Goal: Task Accomplishment & Management: Manage account settings

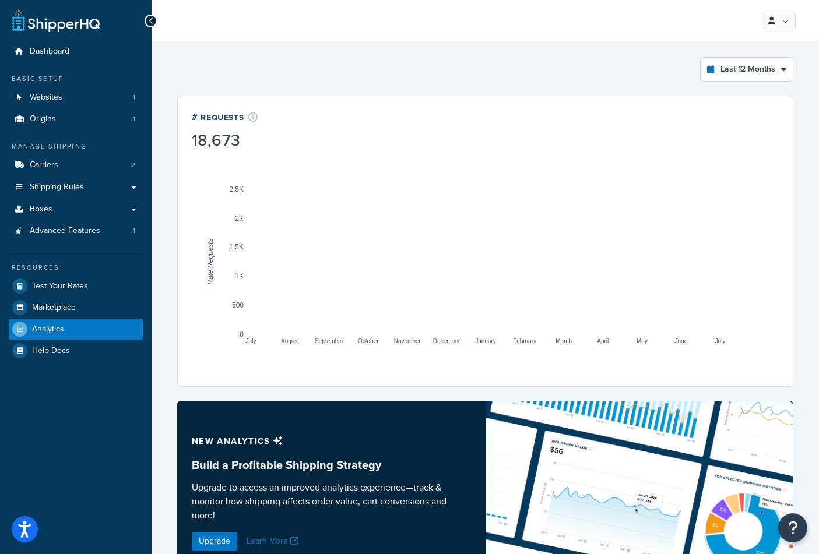
select select "last_year"
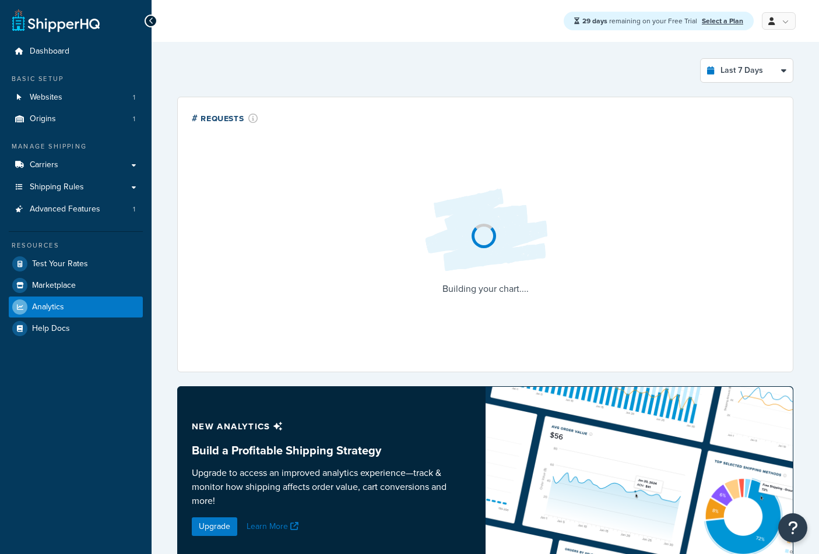
select select "last_7_days"
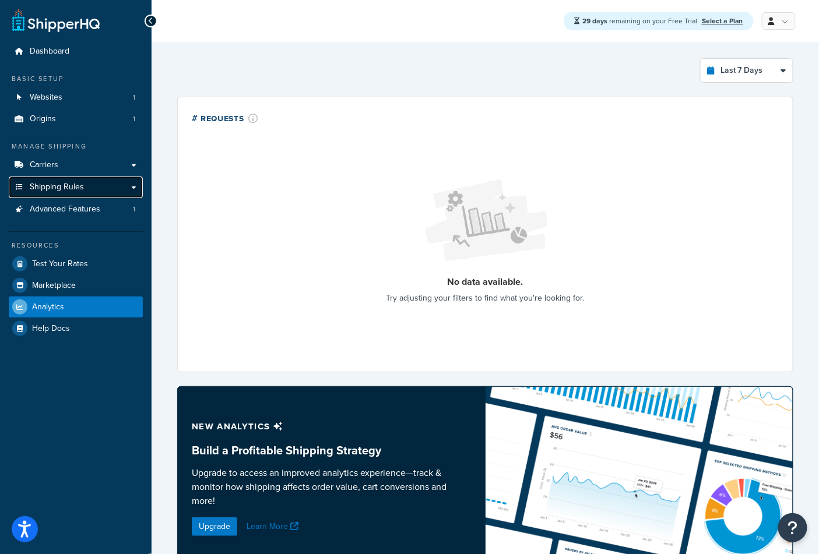
click at [76, 191] on span "Shipping Rules" at bounding box center [57, 187] width 54 height 10
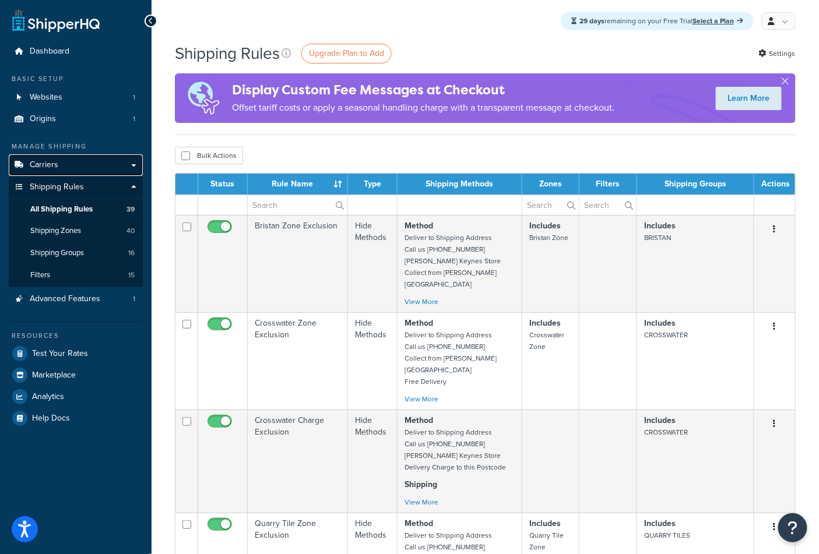
click at [63, 168] on link "Carriers" at bounding box center [76, 165] width 134 height 22
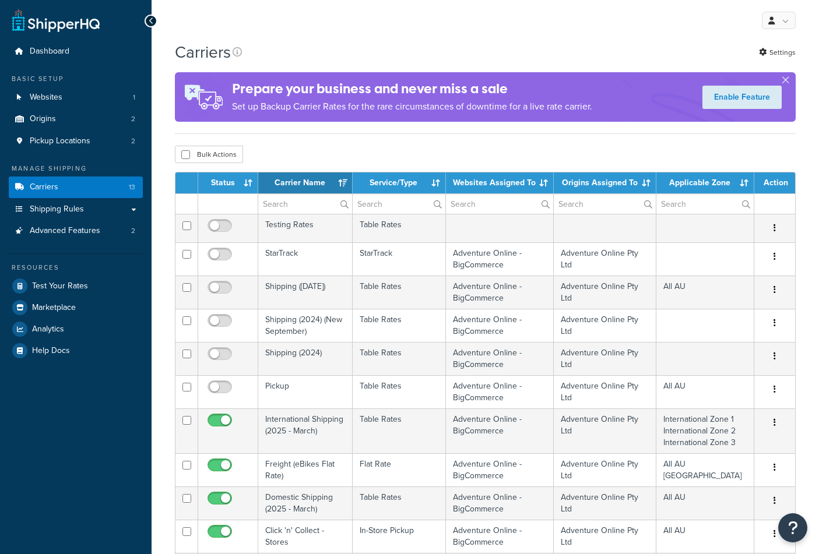
select select "15"
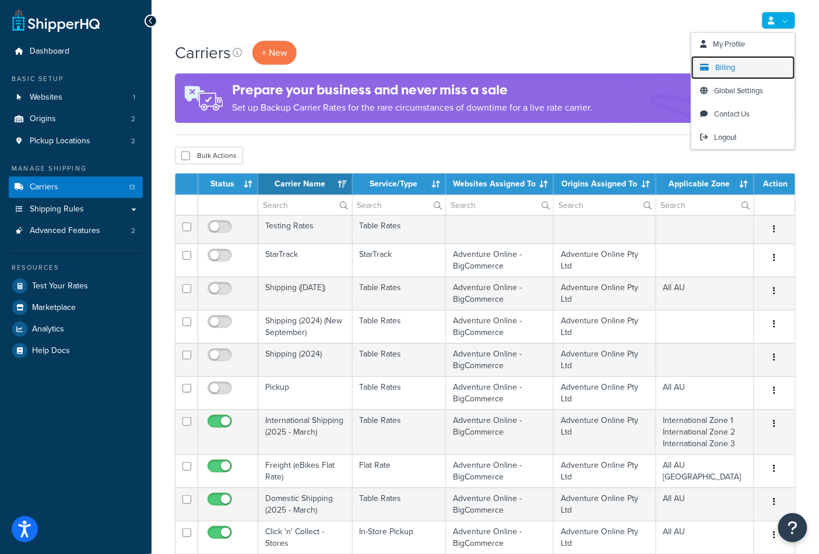
click at [736, 72] on link "Billing" at bounding box center [743, 67] width 104 height 23
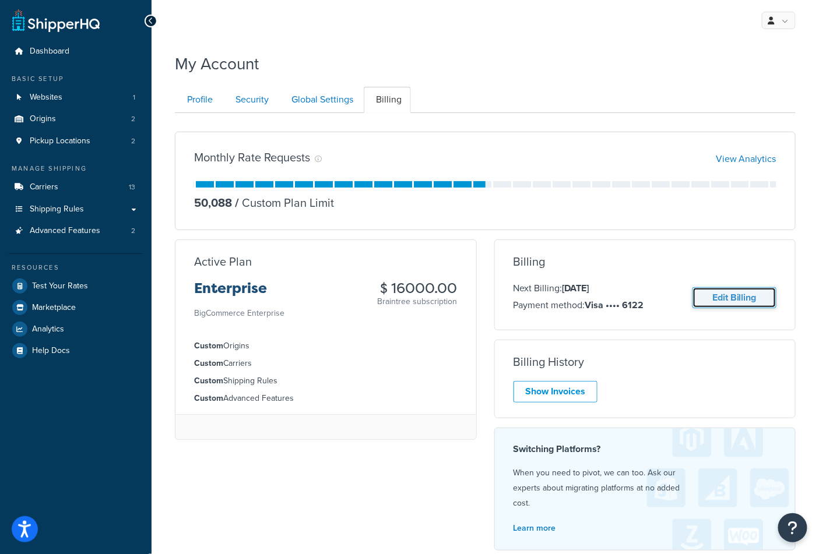
click at [744, 305] on link "Edit Billing" at bounding box center [735, 298] width 84 height 22
click at [738, 302] on link "Edit Billing" at bounding box center [735, 298] width 84 height 22
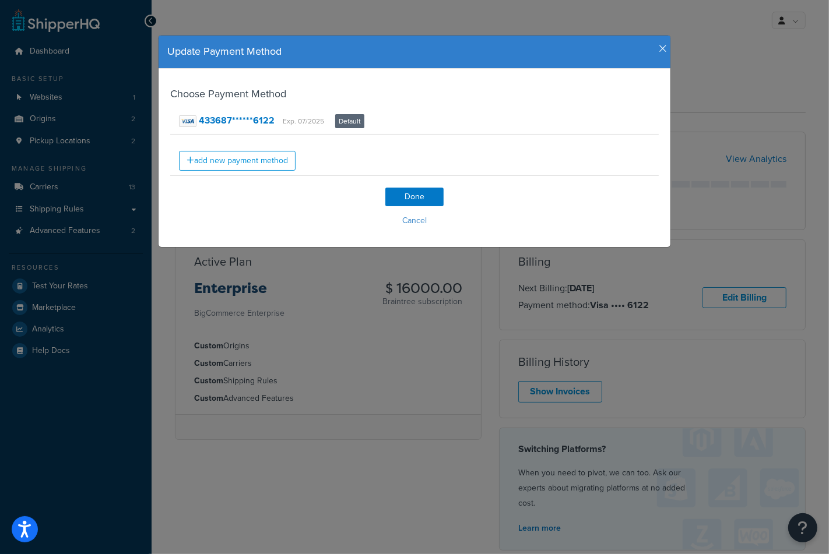
click at [660, 48] on icon "button" at bounding box center [663, 49] width 8 height 10
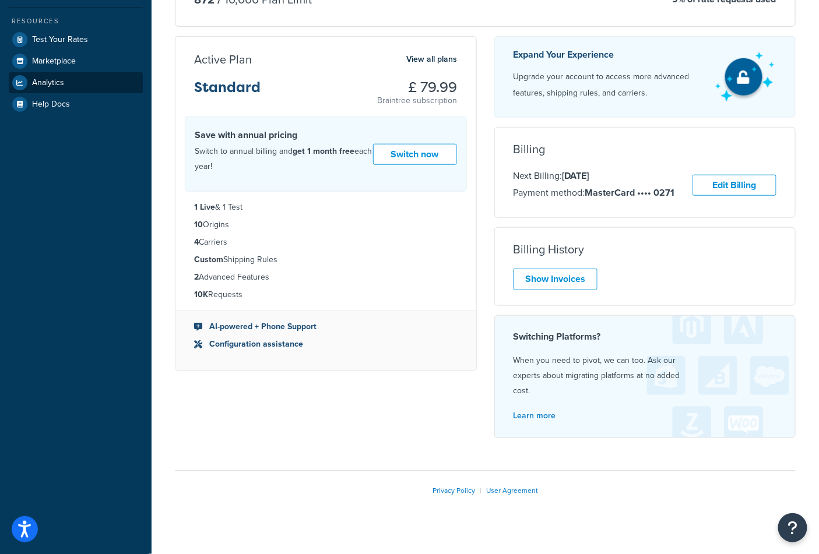
scroll to position [270, 0]
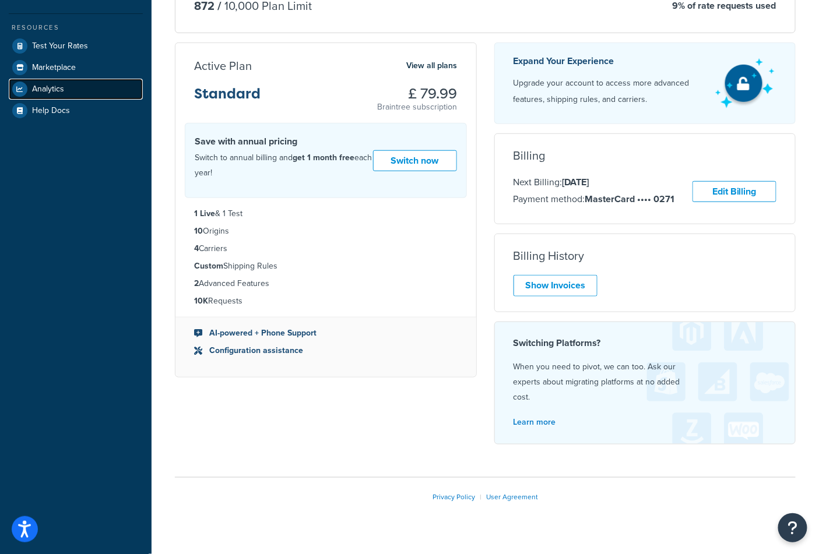
click at [78, 84] on link "Analytics" at bounding box center [76, 89] width 134 height 21
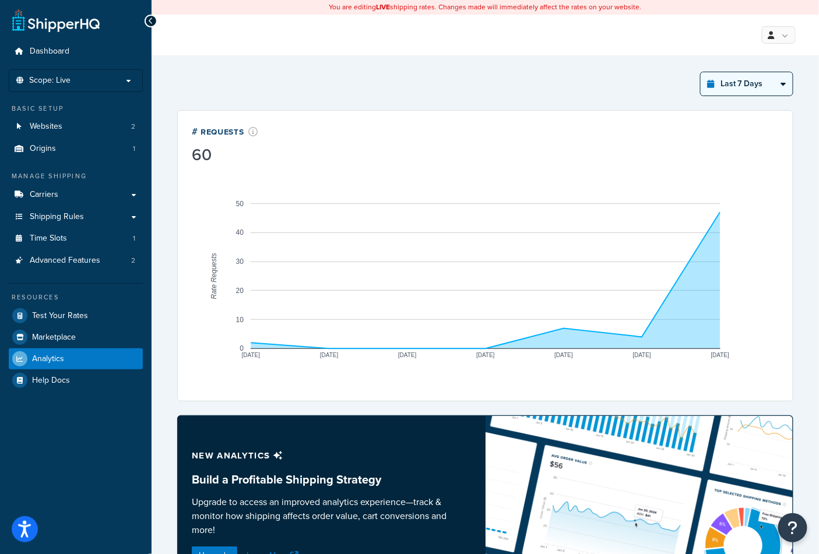
click at [724, 75] on select "Last 24 Hours Last 7 Days Last 30 Days Last 3 Months Last 6 Months Last 12 Mont…" at bounding box center [747, 83] width 92 height 23
select select "last_24_hours"
click at [701, 72] on select "Last 24 Hours Last 7 Days Last 30 Days Last 3 Months Last 6 Months Last 12 Mont…" at bounding box center [747, 83] width 92 height 23
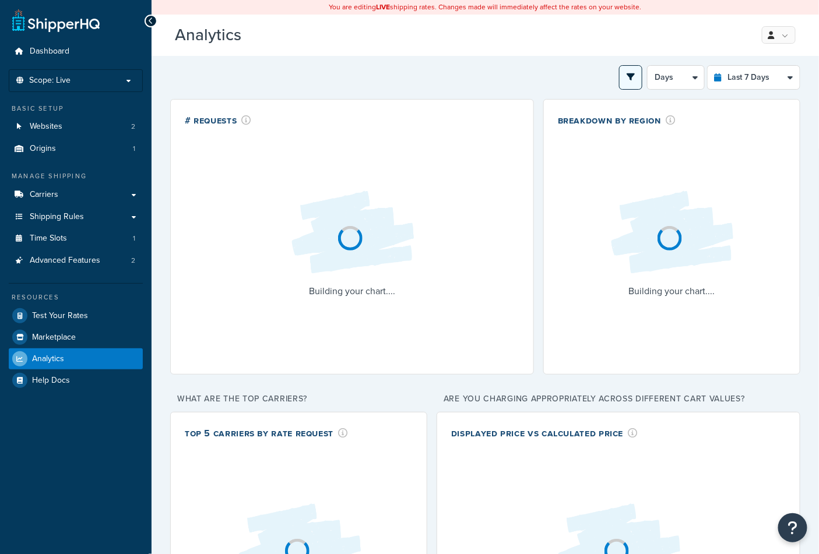
click at [629, 77] on icon "open filter drawer" at bounding box center [631, 77] width 8 height 8
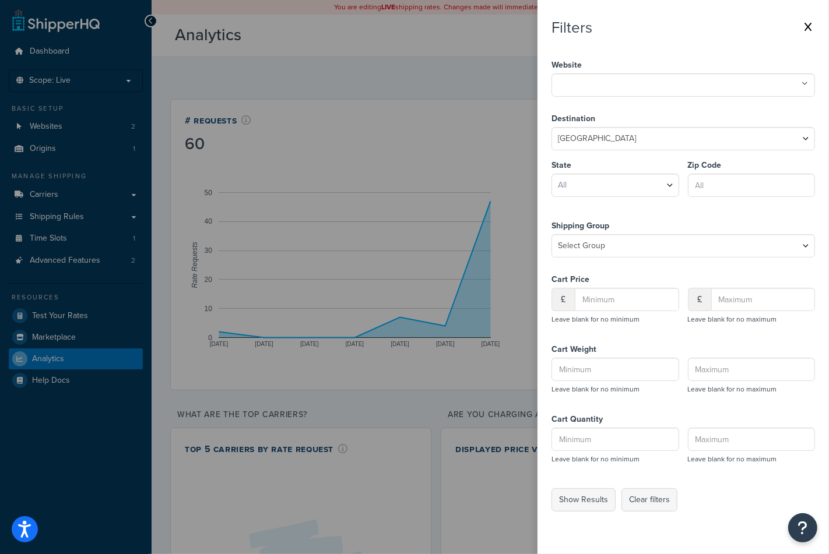
click at [634, 89] on input "text" at bounding box center [606, 84] width 103 height 13
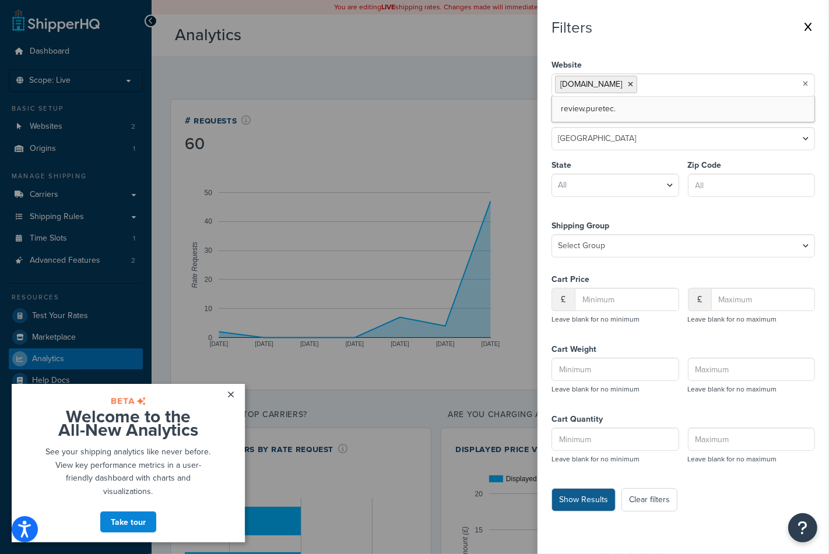
click at [595, 504] on button "Show Results" at bounding box center [584, 500] width 64 height 23
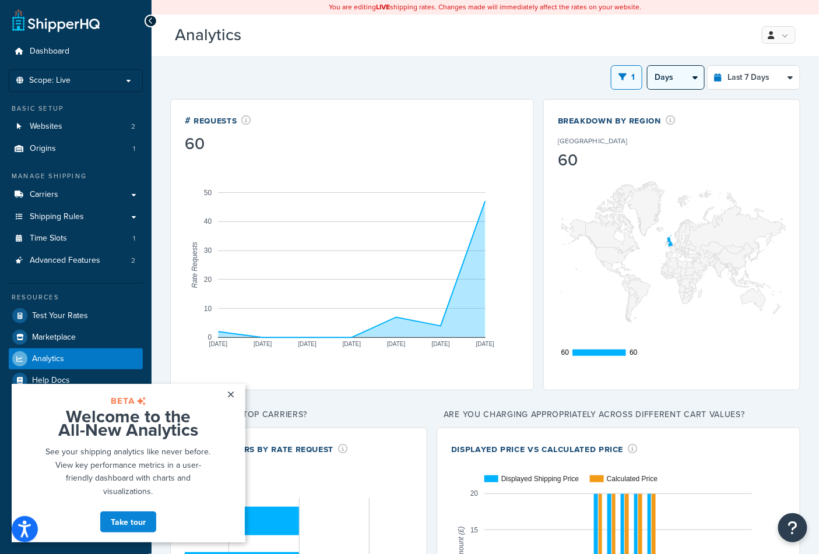
click at [689, 71] on select "Days 12 Hours 6 Hours" at bounding box center [676, 77] width 57 height 23
click at [735, 84] on select "Last 24 Hours Last 7 Days Last 30 Days Last 3 Months Last 6 Months Last 12 Mont…" at bounding box center [754, 77] width 92 height 23
select select "last_24_hours"
click at [708, 66] on select "Last 24 Hours Last 7 Days Last 30 Days Last 3 Months Last 6 Months Last 12 Mont…" at bounding box center [754, 77] width 92 height 23
select select "1h"
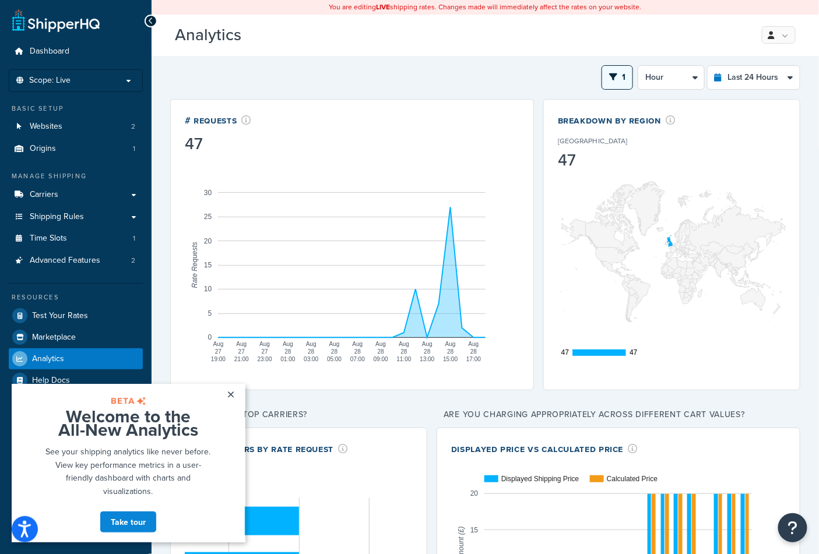
click at [617, 83] on button "1" at bounding box center [617, 77] width 31 height 24
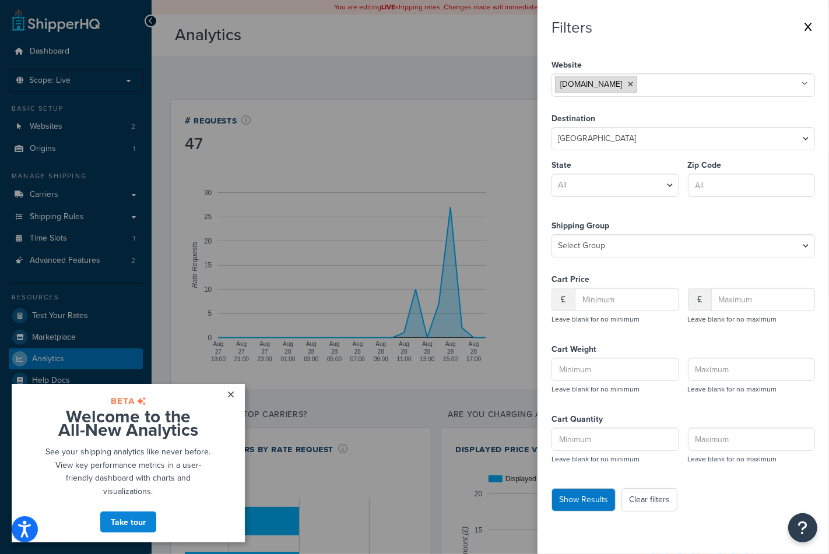
click at [628, 86] on icon at bounding box center [630, 84] width 5 height 7
click at [588, 497] on button "Show Results" at bounding box center [584, 500] width 64 height 23
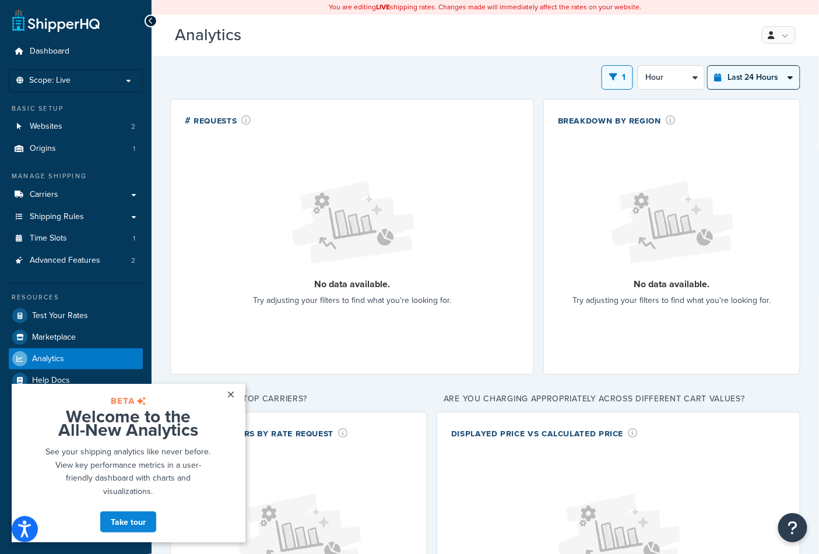
click at [731, 71] on select "Last 24 Hours Last 7 Days Last 30 Days Last 3 Months Last 6 Months Last 12 Mont…" at bounding box center [754, 77] width 92 height 23
select select "last_30_days"
click at [708, 66] on select "Last 24 Hours Last 7 Days Last 30 Days Last 3 Months Last 6 Months Last 12 Mont…" at bounding box center [754, 77] width 92 height 23
select select "5d"
click at [734, 77] on select "Last 24 Hours Last 7 Days Last 30 Days Last 3 Months Last 6 Months Last 12 Mont…" at bounding box center [754, 77] width 92 height 23
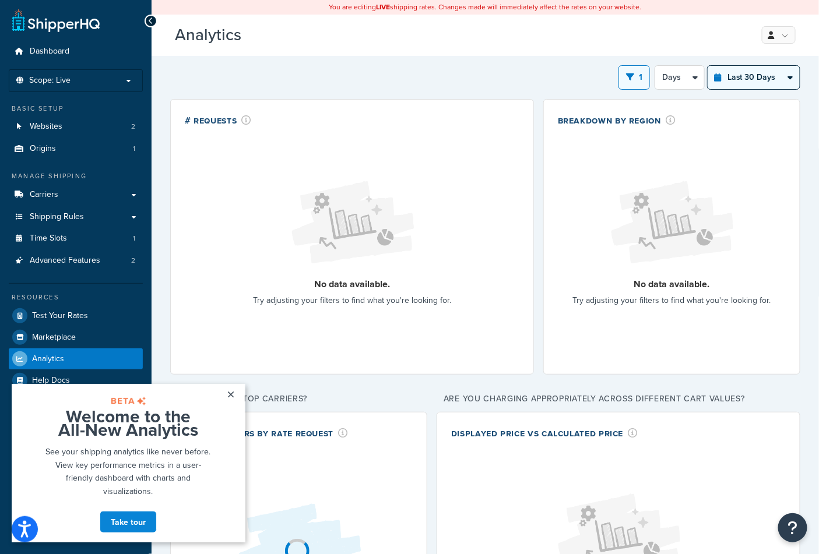
select select "last_year"
click at [708, 66] on select "Last 24 Hours Last 7 Days Last 30 Days Last 3 Months Last 6 Months Last 12 Mont…" at bounding box center [754, 77] width 92 height 23
select select "1M"
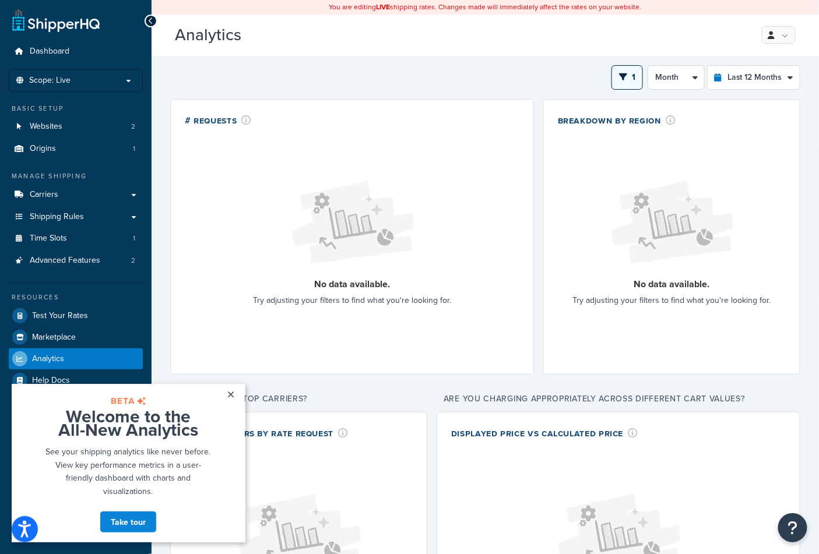
click at [623, 73] on icon "open filter drawer" at bounding box center [623, 77] width 8 height 8
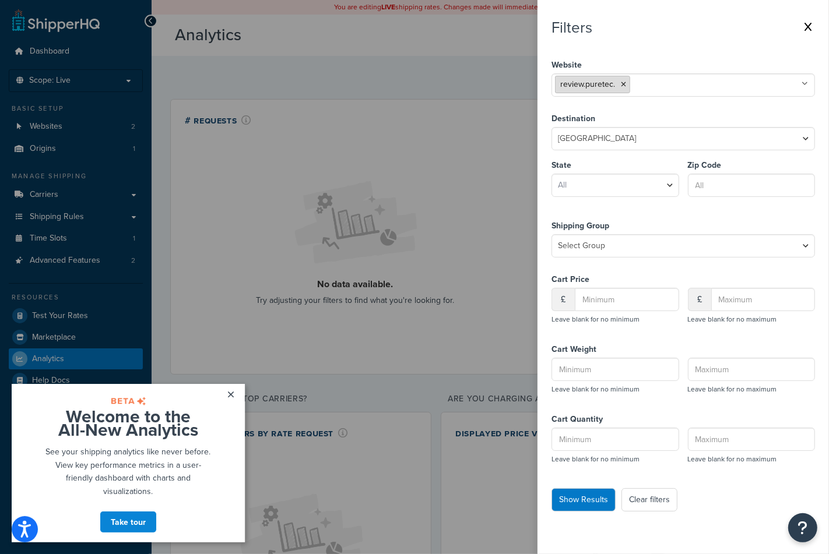
click at [624, 86] on icon at bounding box center [623, 84] width 5 height 7
click at [628, 86] on input "text" at bounding box center [606, 84] width 103 height 13
click at [598, 500] on button "Show Results" at bounding box center [584, 500] width 64 height 23
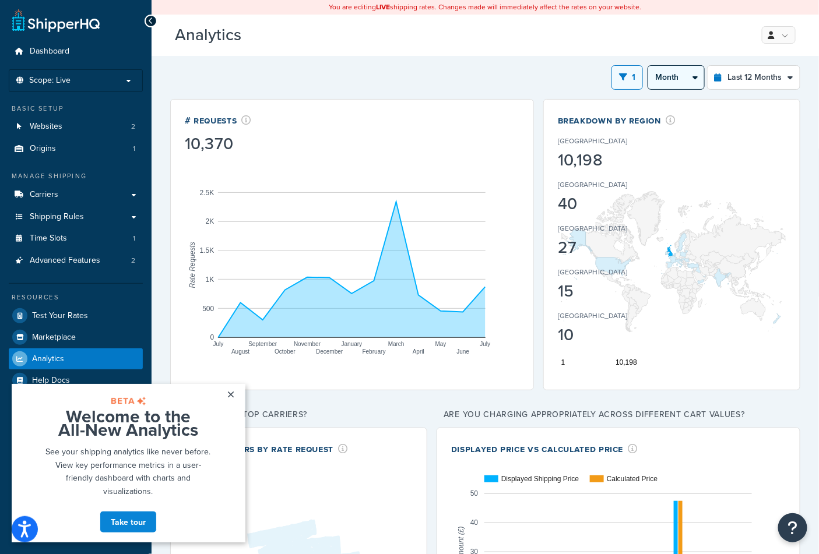
click at [660, 84] on select "Month 2 Weeks" at bounding box center [676, 77] width 56 height 23
click at [741, 71] on select "Last 24 Hours Last 7 Days Last 30 Days Last 3 Months Last 6 Months Last 12 Mont…" at bounding box center [754, 77] width 92 height 23
select select "last_24_hours"
click at [708, 66] on select "Last 24 Hours Last 7 Days Last 30 Days Last 3 Months Last 6 Months Last 12 Mont…" at bounding box center [754, 77] width 92 height 23
select select "1h"
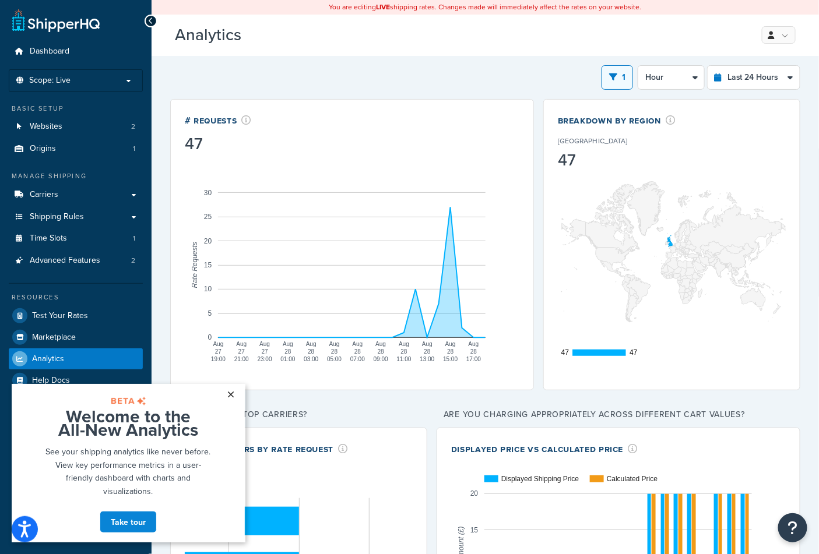
click at [234, 396] on link "×" at bounding box center [230, 394] width 20 height 21
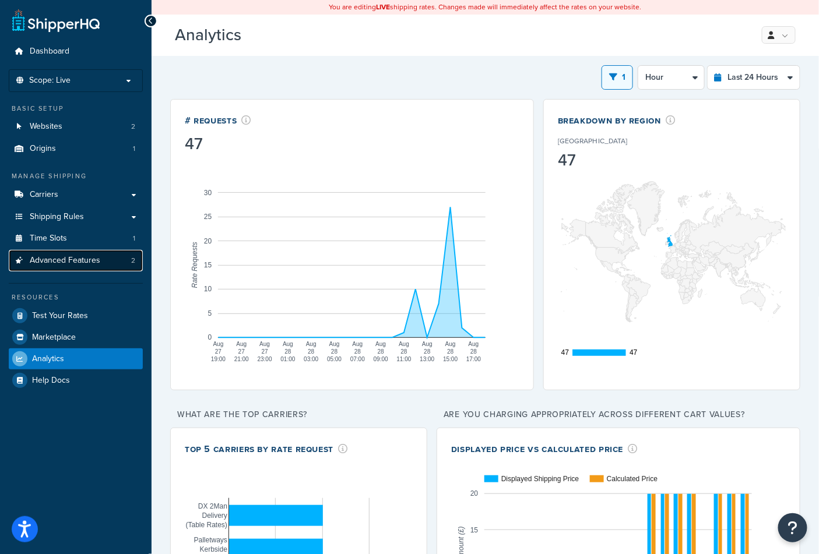
click at [106, 259] on link "Advanced Features 2" at bounding box center [76, 261] width 134 height 22
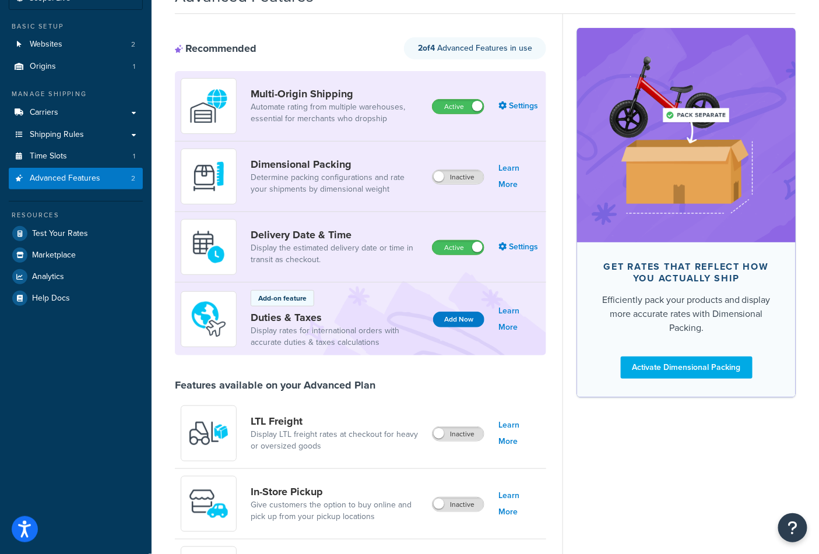
scroll to position [240, 0]
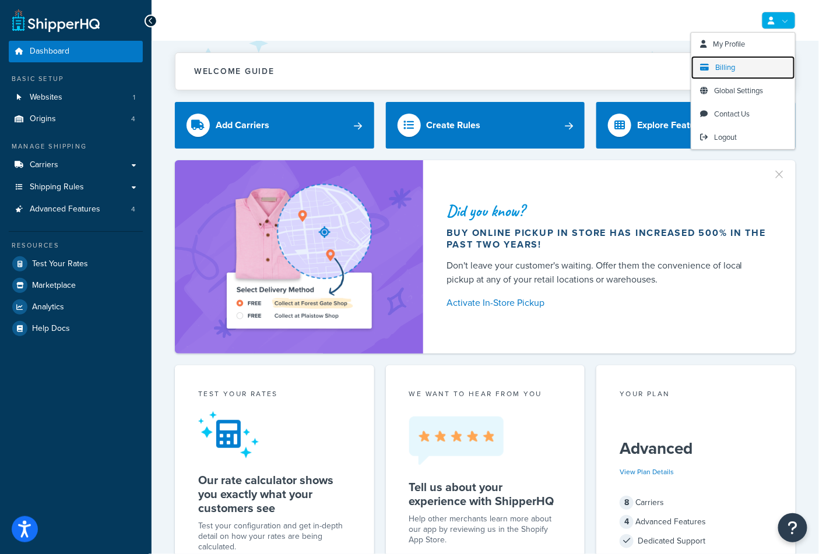
click at [726, 65] on span "Billing" at bounding box center [725, 67] width 20 height 11
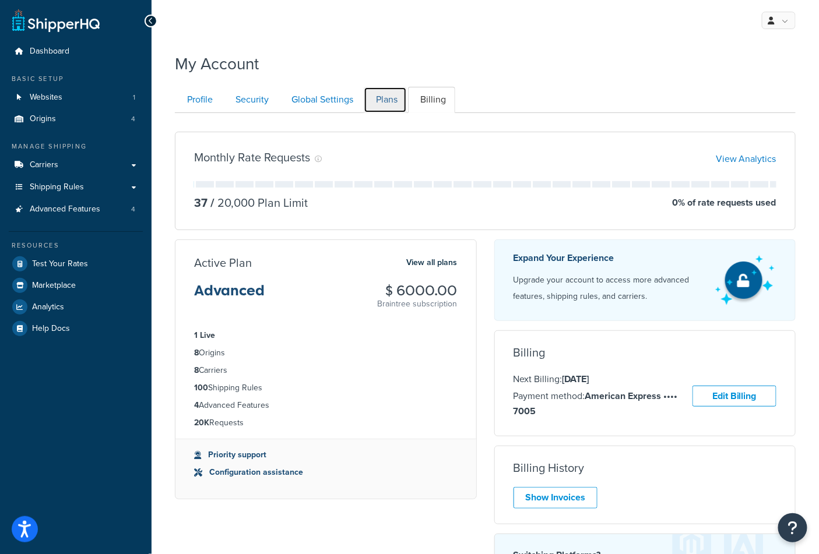
click at [385, 94] on link "Plans" at bounding box center [385, 100] width 43 height 26
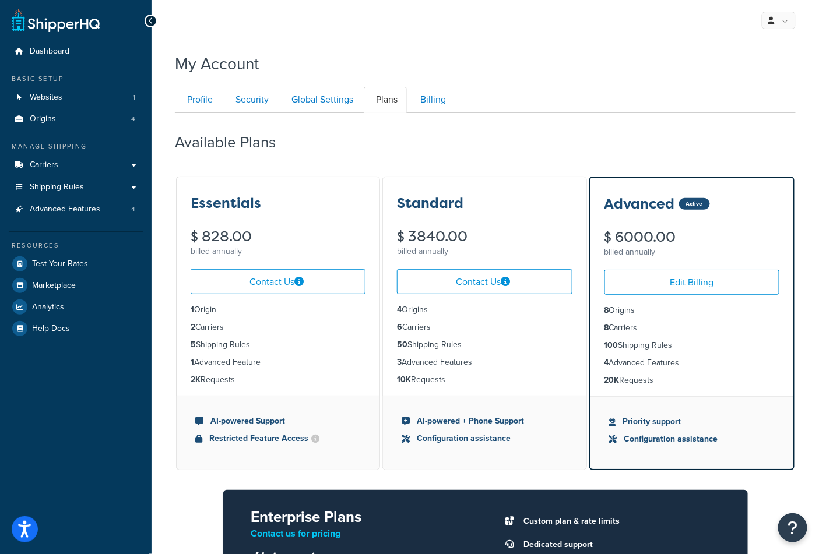
scroll to position [113, 0]
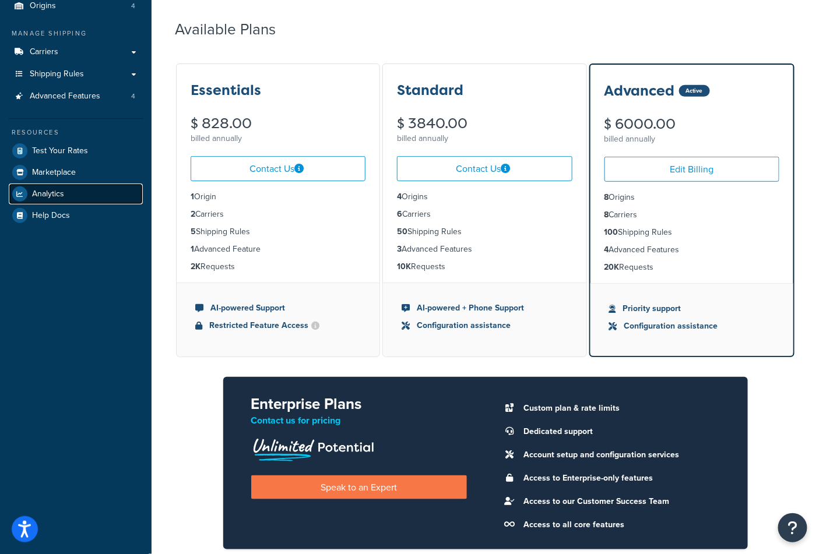
click at [59, 189] on span "Analytics" at bounding box center [48, 194] width 32 height 10
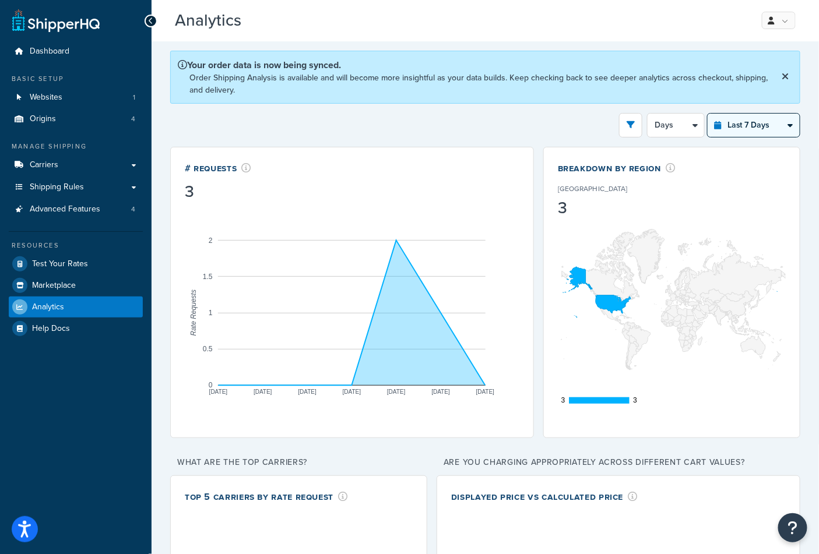
click at [738, 130] on select "Last 24 Hours Last 7 Days Last 30 Days Last 3 Months Last 6 Months Last 12 Mont…" at bounding box center [754, 125] width 92 height 23
select select "last_year"
click at [708, 114] on select "Last 24 Hours Last 7 Days Last 30 Days Last 3 Months Last 6 Months Last 12 Mont…" at bounding box center [754, 125] width 92 height 23
select select "1M"
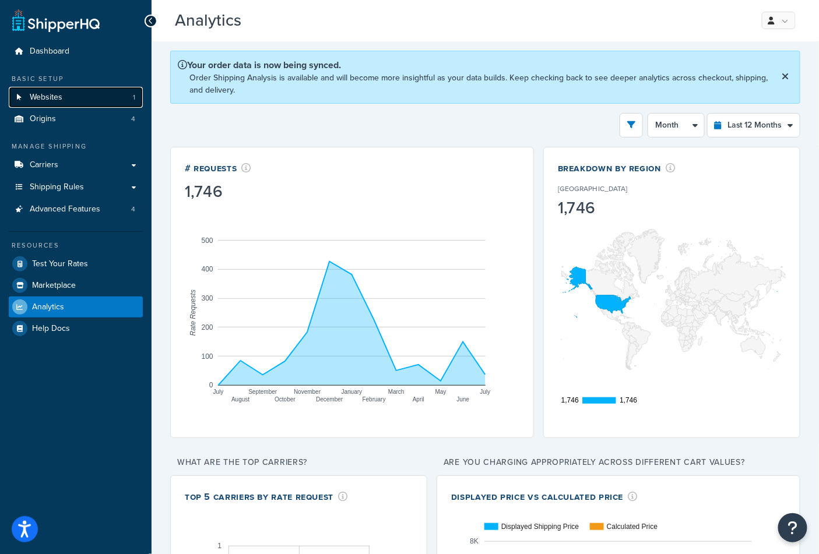
click at [66, 100] on link "Websites 1" at bounding box center [76, 98] width 134 height 22
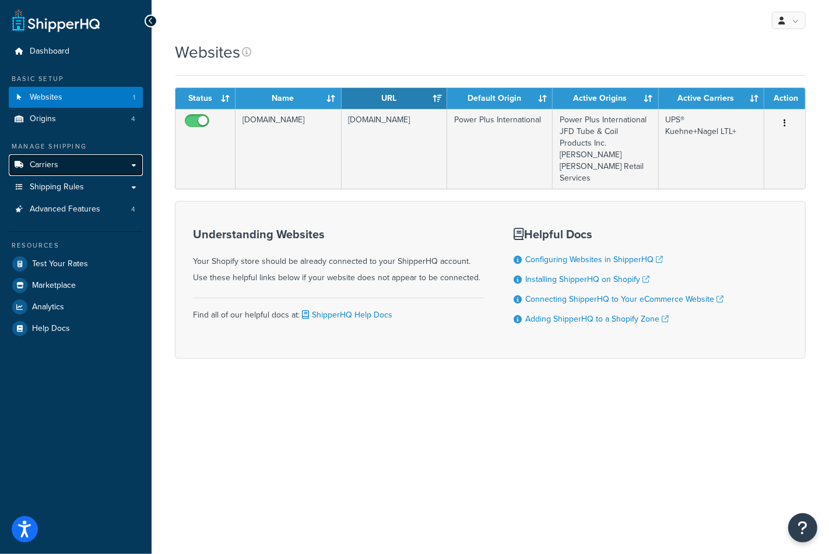
click at [48, 170] on span "Carriers" at bounding box center [44, 165] width 29 height 10
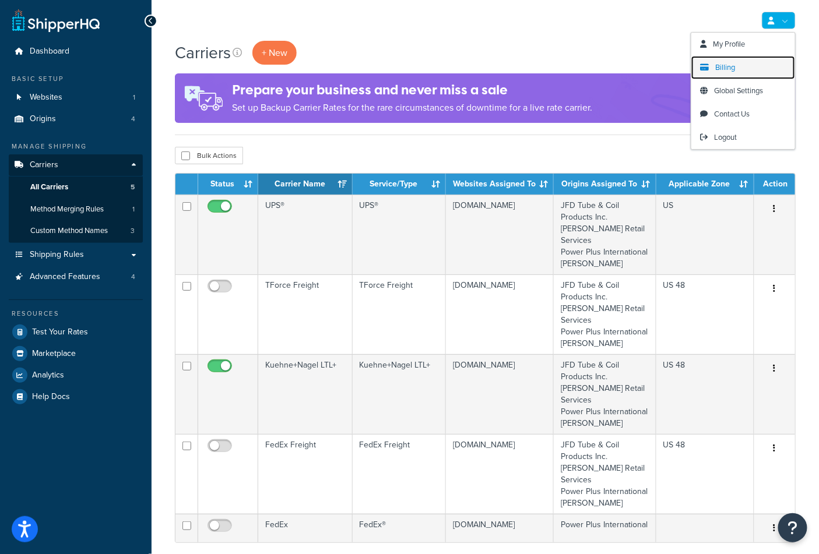
click at [744, 63] on link "Billing" at bounding box center [743, 67] width 104 height 23
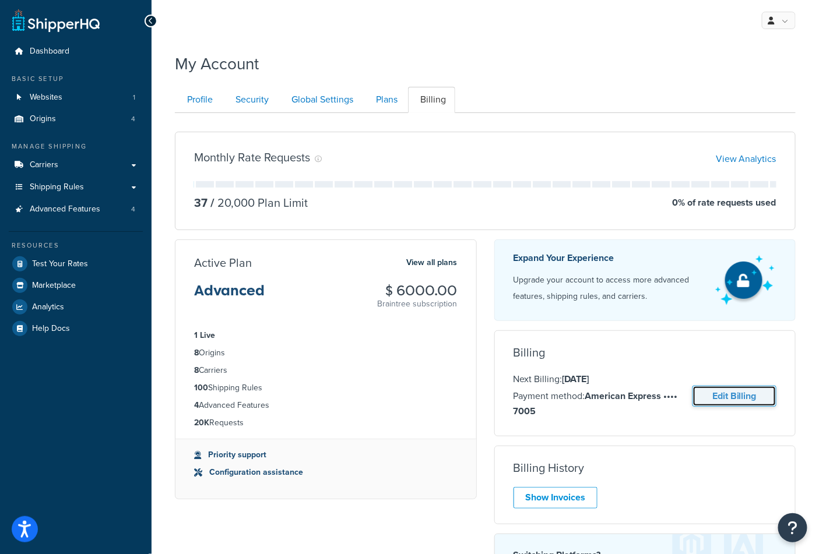
click at [715, 398] on link "Edit Billing" at bounding box center [735, 397] width 84 height 22
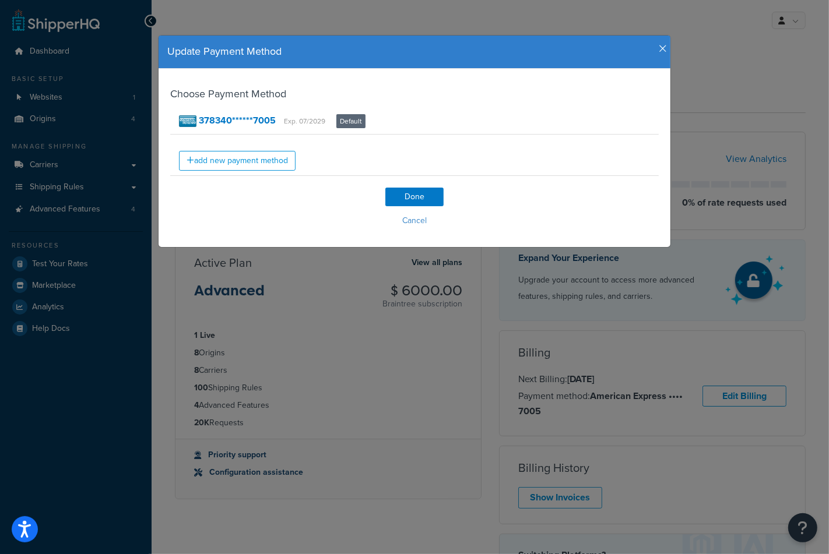
click at [659, 48] on icon "button" at bounding box center [663, 49] width 8 height 10
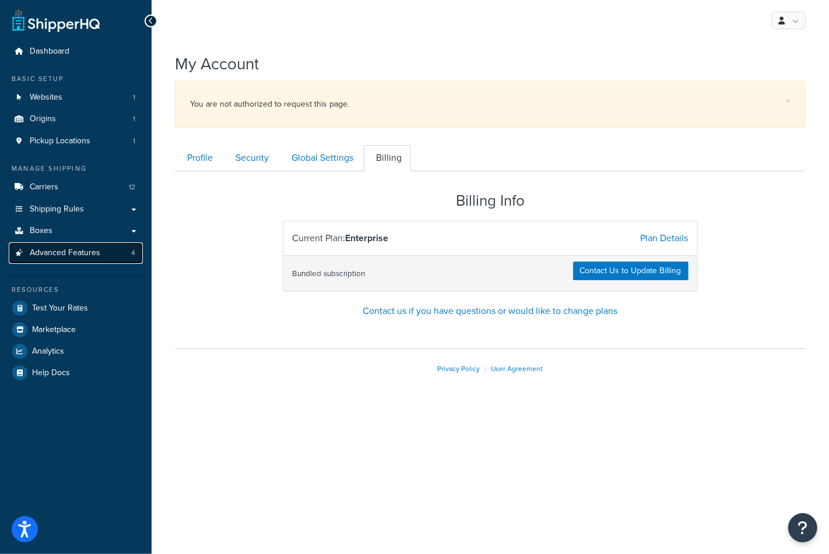
click at [106, 262] on link "Advanced Features 4" at bounding box center [76, 254] width 134 height 22
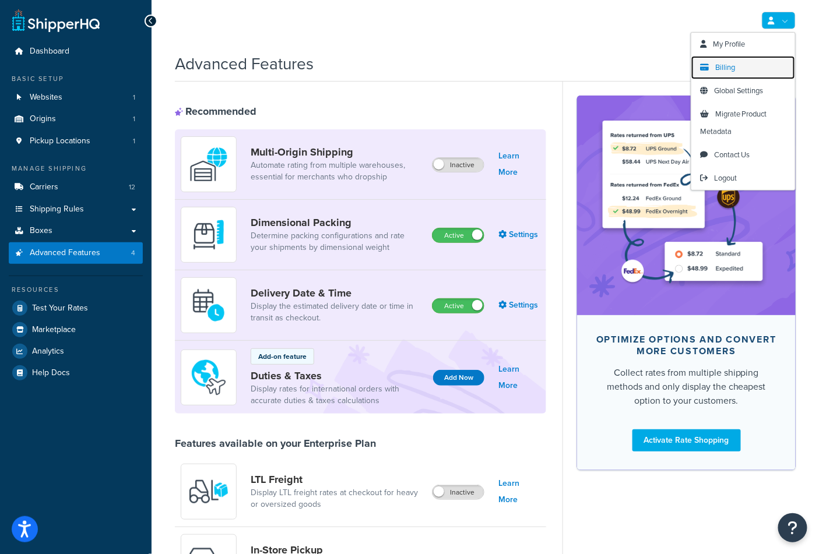
click at [733, 62] on span "Billing" at bounding box center [725, 67] width 20 height 11
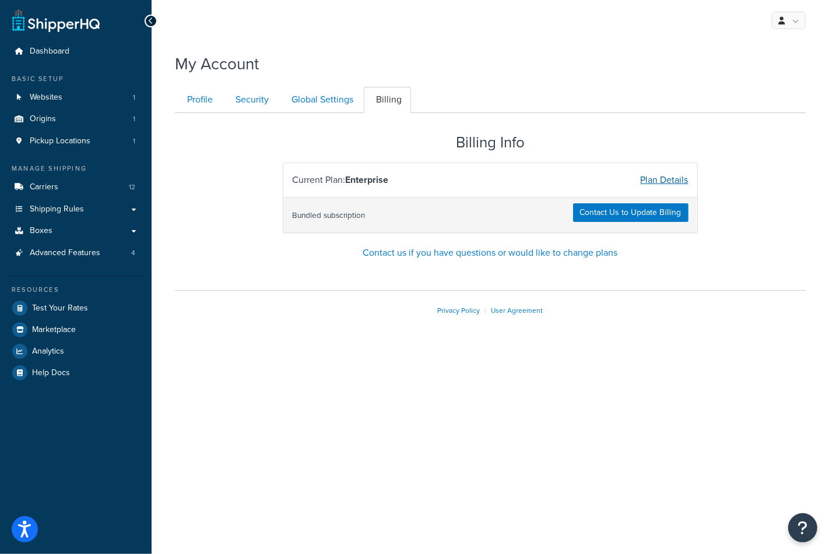
click at [653, 177] on link "Plan Details" at bounding box center [665, 179] width 48 height 13
